Goal: Information Seeking & Learning: Learn about a topic

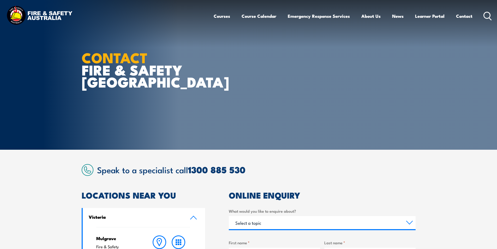
click at [488, 14] on icon at bounding box center [487, 16] width 8 height 9
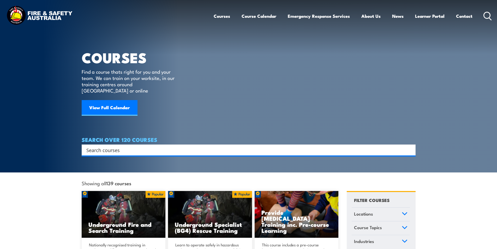
click at [118, 146] on input "Search input" at bounding box center [245, 150] width 318 height 8
type input "confined"
click at [96, 146] on input "Search input" at bounding box center [245, 150] width 318 height 8
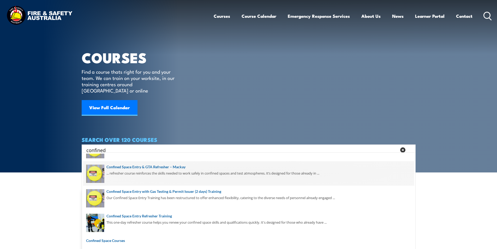
scroll to position [26, 0]
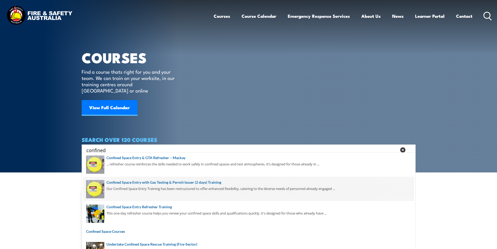
type input "confined"
click at [184, 182] on span at bounding box center [248, 188] width 331 height 25
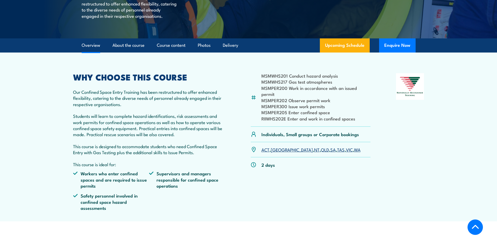
scroll to position [157, 0]
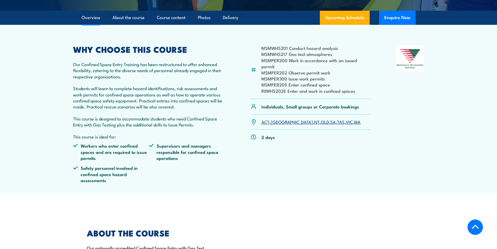
click at [346, 122] on link "VIC" at bounding box center [349, 121] width 7 height 6
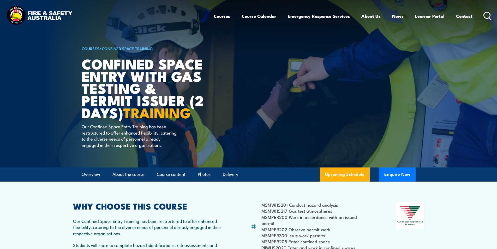
click at [486, 14] on icon at bounding box center [487, 16] width 8 height 9
click at [486, 15] on icon at bounding box center [487, 16] width 8 height 9
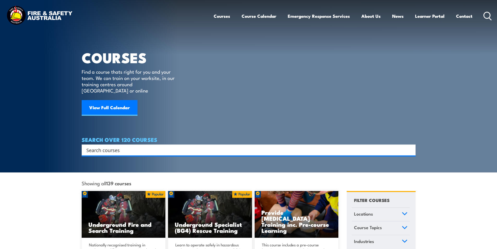
click at [129, 146] on input "Search input" at bounding box center [245, 150] width 318 height 8
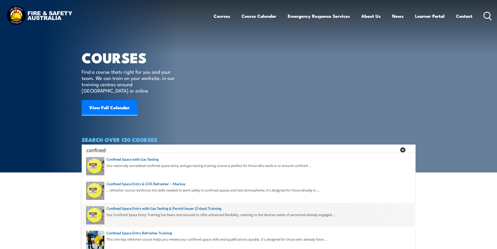
type input "confined"
click at [213, 209] on span at bounding box center [248, 214] width 331 height 25
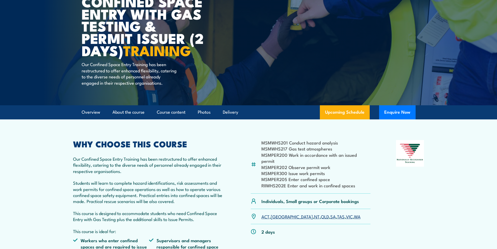
scroll to position [104, 0]
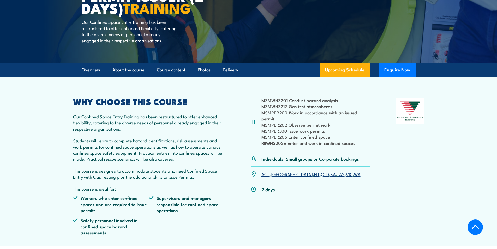
click at [346, 174] on link "VIC" at bounding box center [349, 174] width 7 height 6
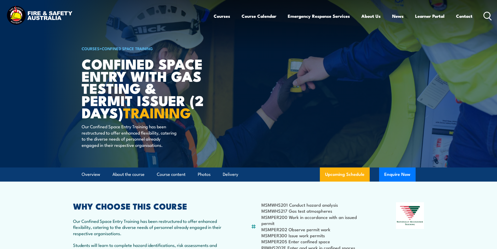
click at [488, 13] on icon at bounding box center [487, 16] width 8 height 9
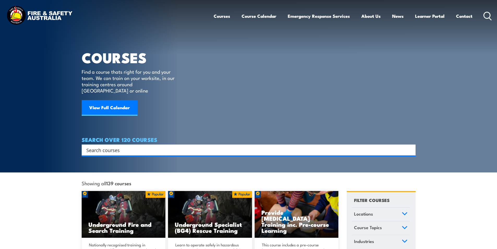
click at [134, 146] on input "Search input" at bounding box center [245, 150] width 318 height 8
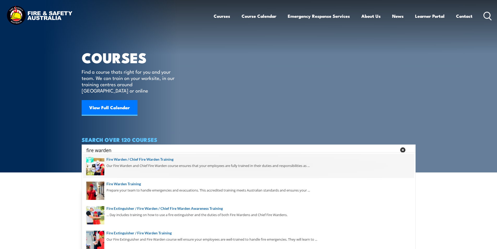
type input "fire warden"
click at [164, 158] on span at bounding box center [248, 165] width 331 height 25
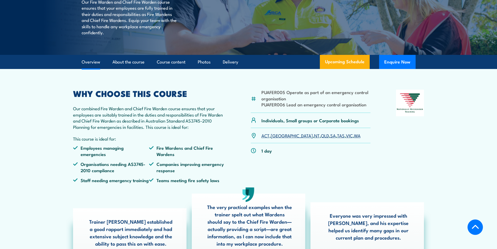
scroll to position [130, 0]
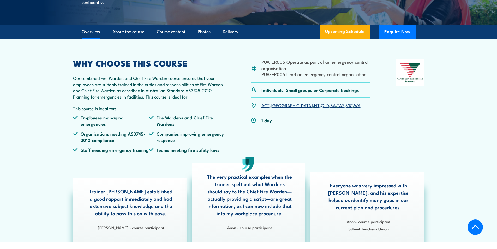
click at [276, 108] on link "[GEOGRAPHIC_DATA]" at bounding box center [292, 105] width 42 height 6
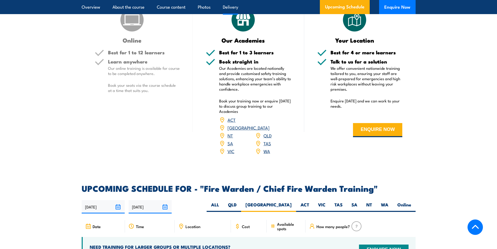
scroll to position [924, 0]
